Goal: Task Accomplishment & Management: Manage account settings

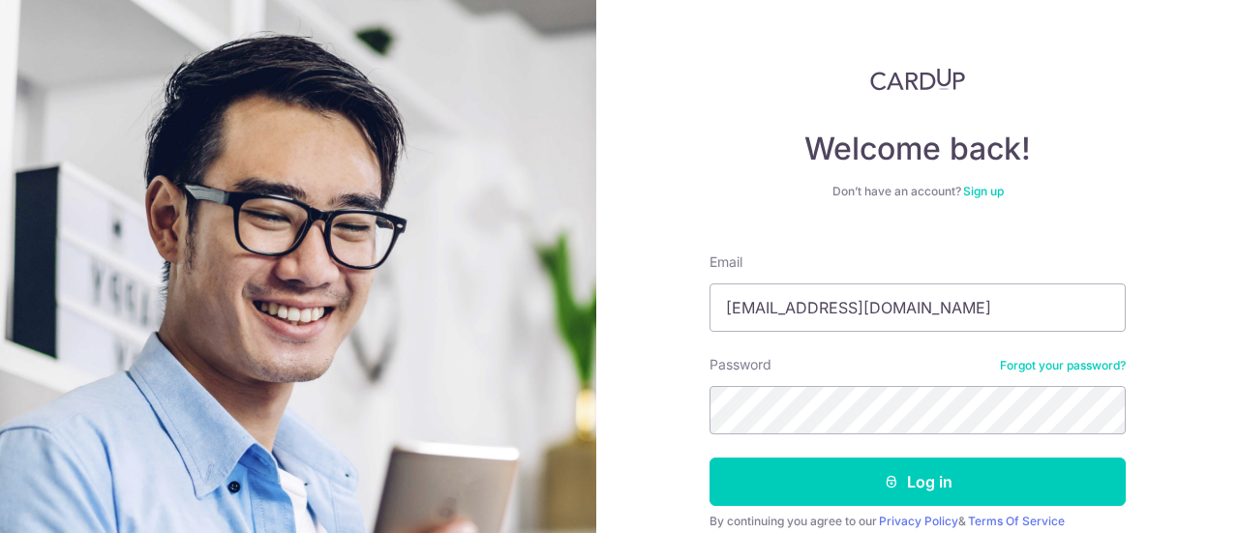
type input "li.fei1984@gmail.com"
click at [709, 458] on button "Log in" at bounding box center [917, 482] width 416 height 48
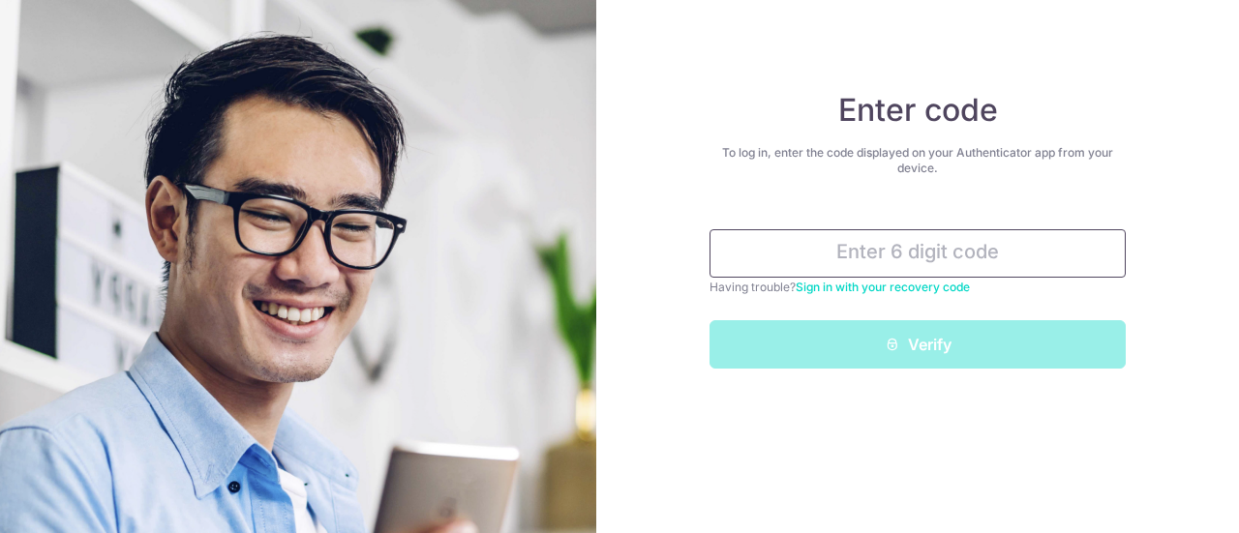
click at [873, 250] on input "text" at bounding box center [917, 253] width 416 height 48
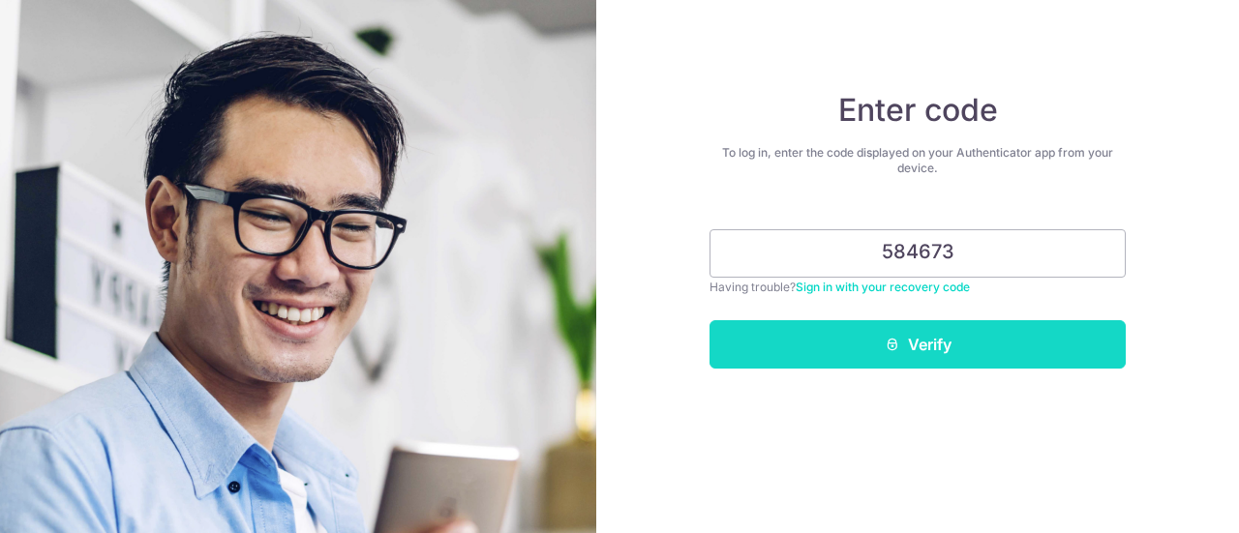
type input "584673"
click at [849, 345] on button "Verify" at bounding box center [917, 344] width 416 height 48
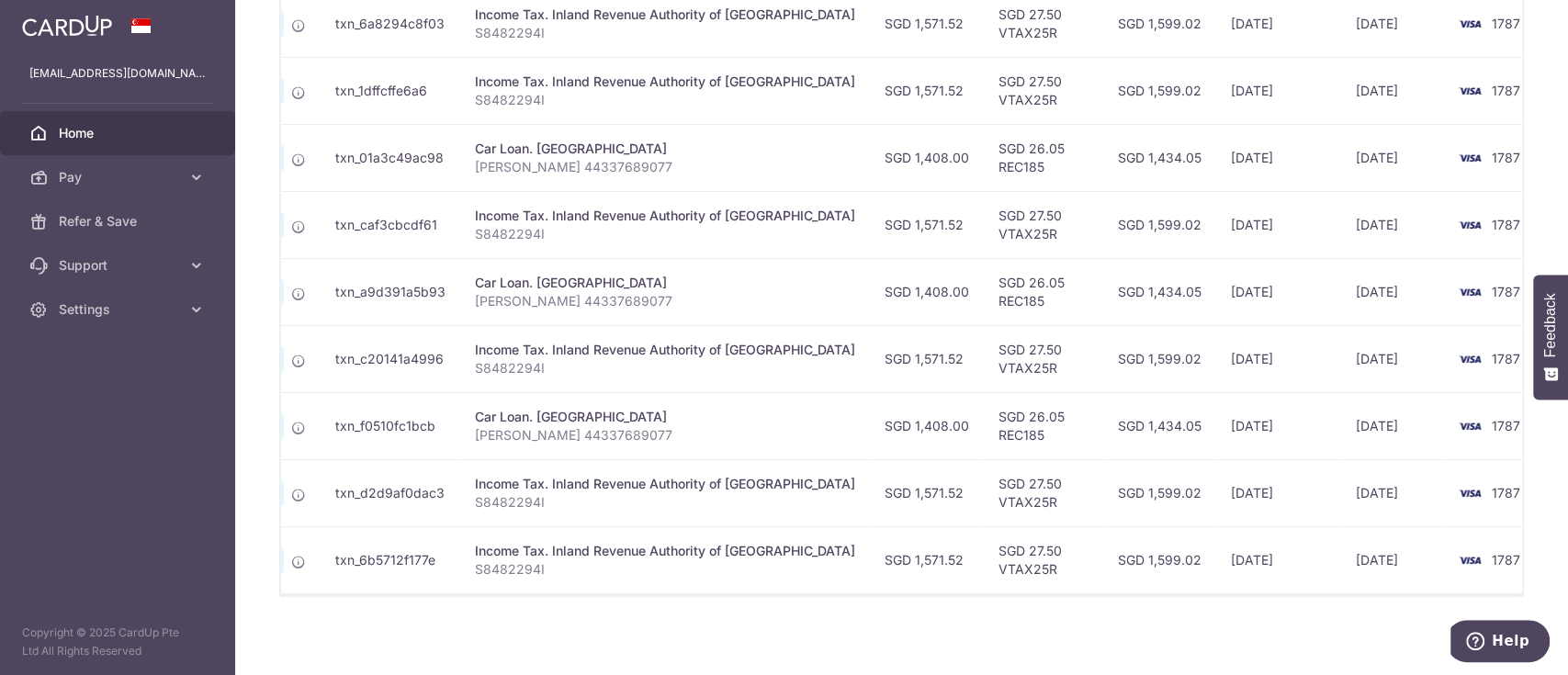
scroll to position [14, 0]
